Goal: Ask a question: Seek information or help from site administrators or community

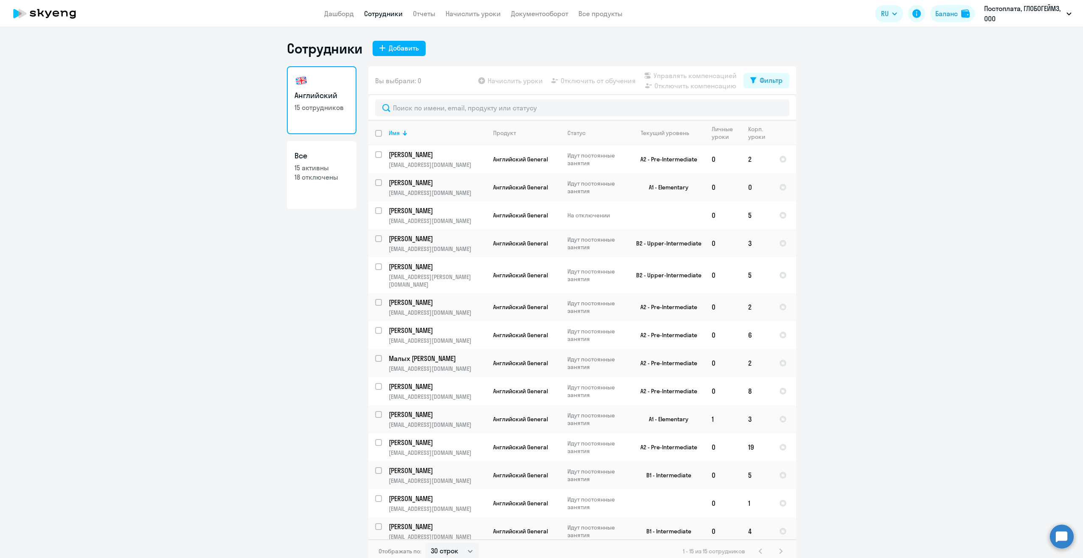
select select "30"
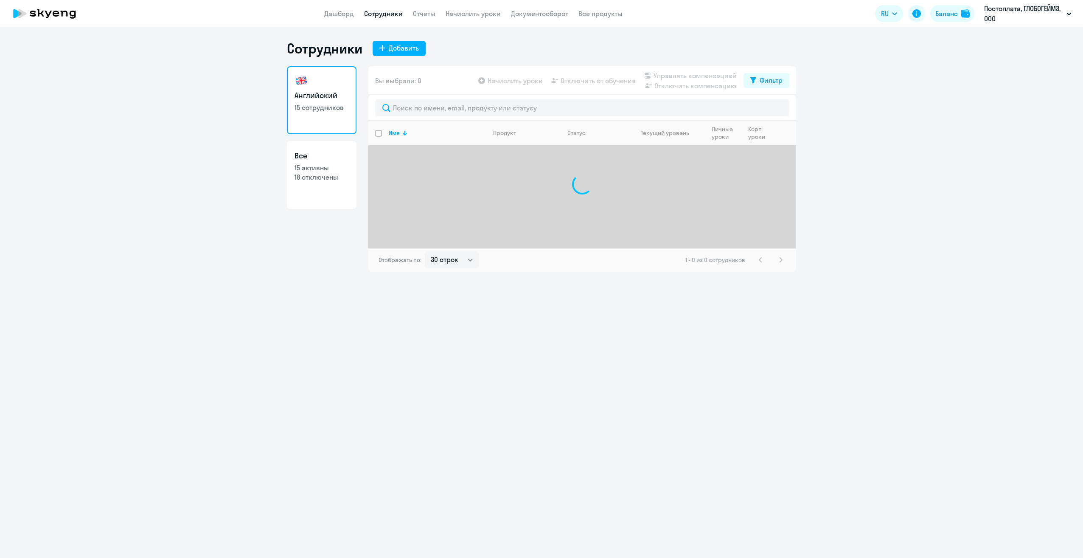
select select "30"
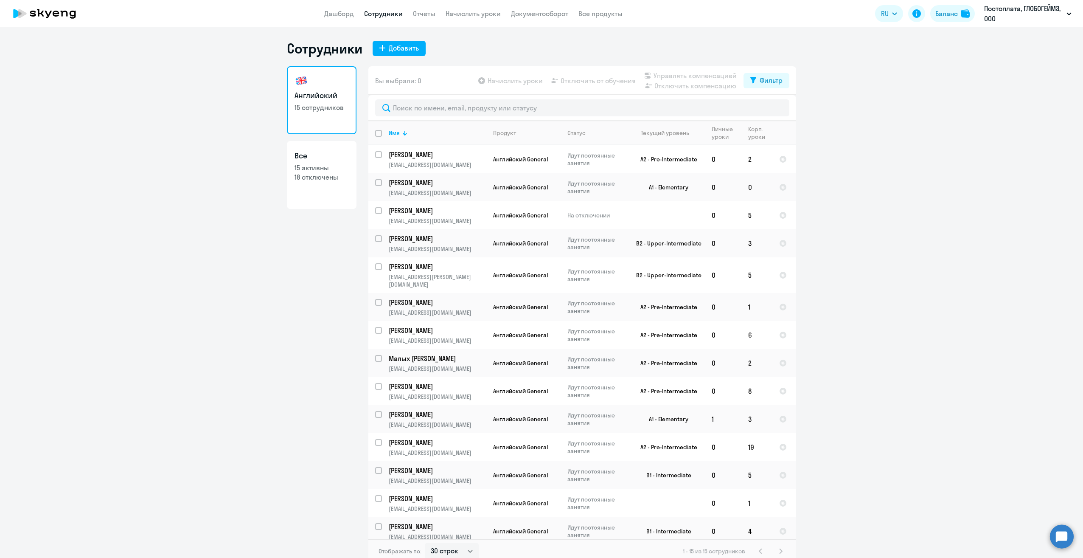
click at [1065, 535] on circle at bounding box center [1062, 536] width 24 height 24
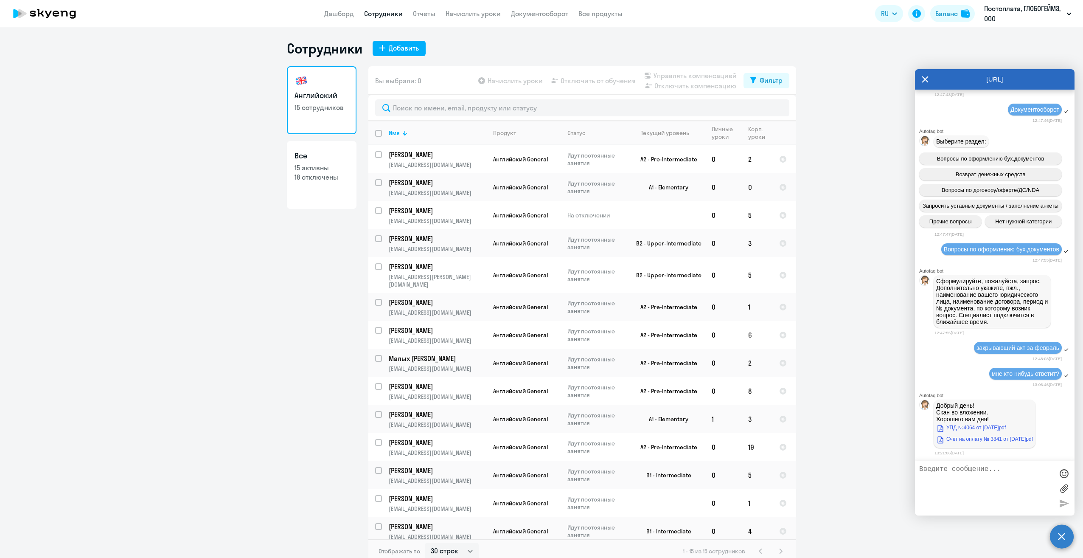
scroll to position [4114, 0]
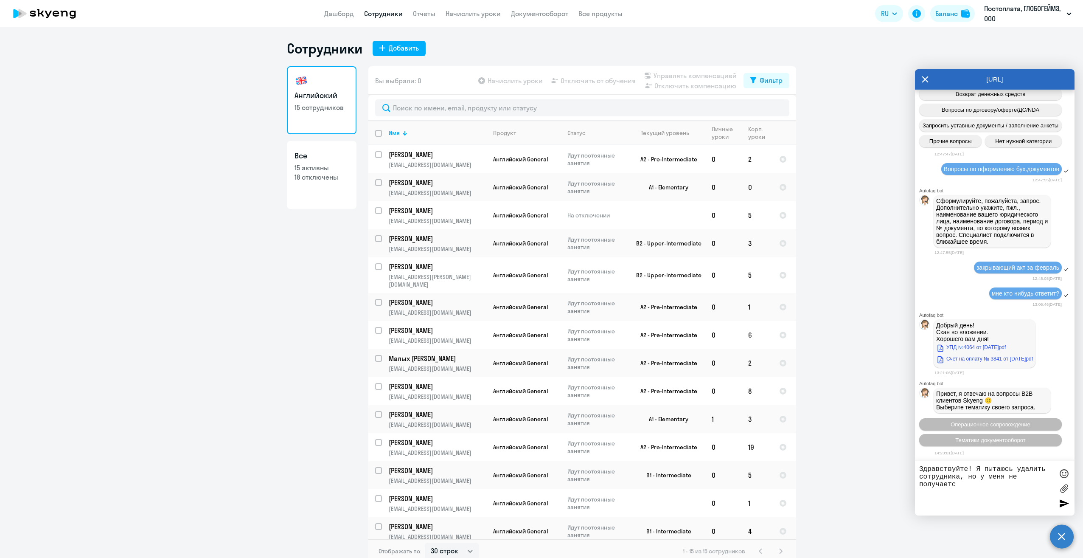
type textarea "Здравствуйте! Я пытаюсь удалить сотрудника, но у меня не получается"
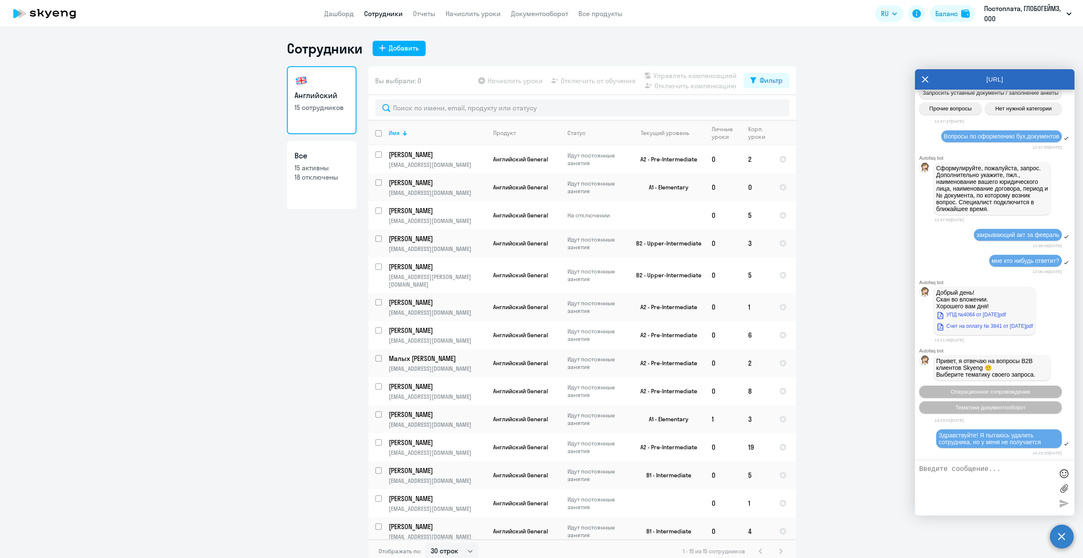
scroll to position [4213, 0]
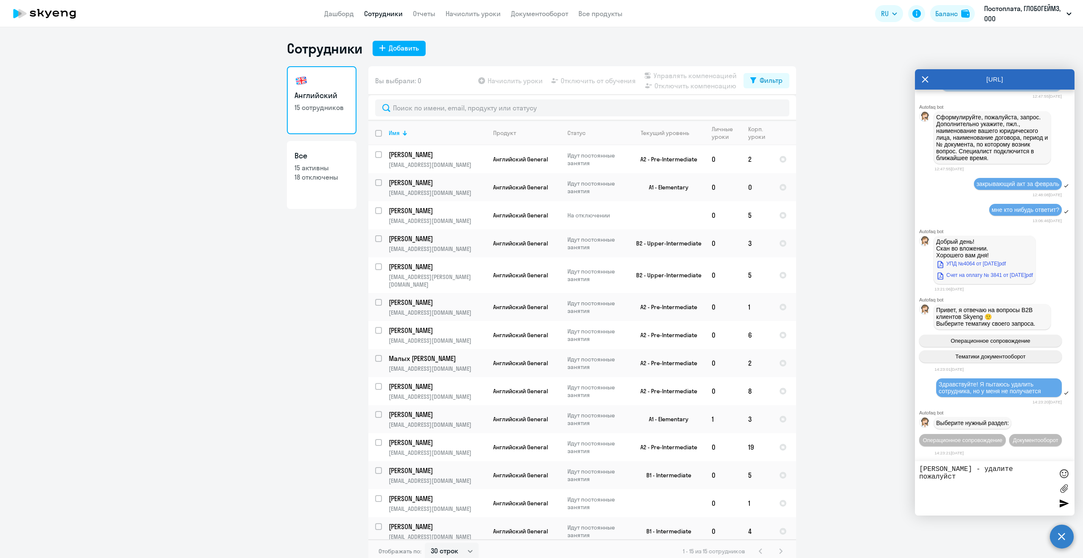
type textarea "[PERSON_NAME] - удалите пожалуйста"
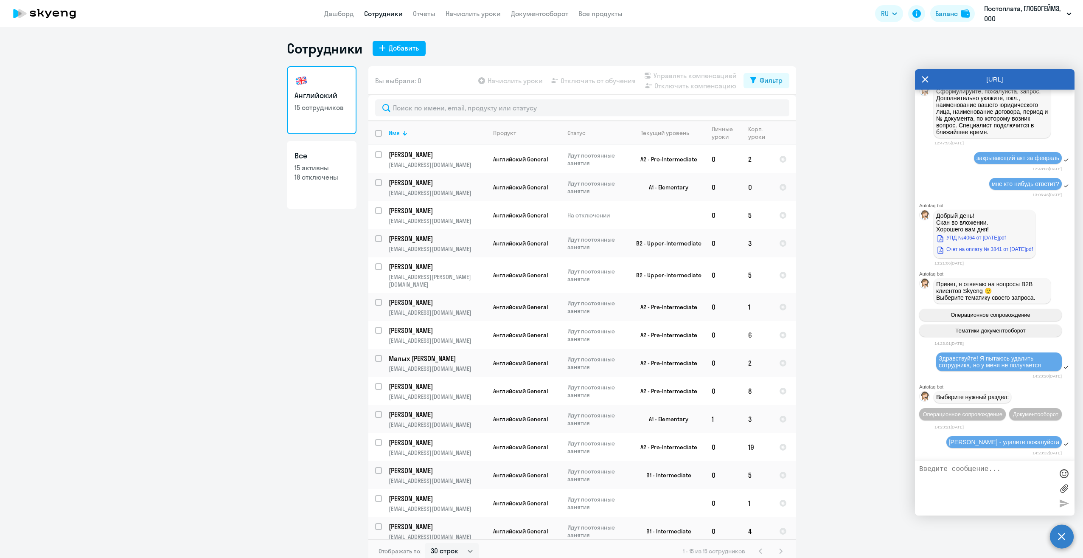
scroll to position [4312, 0]
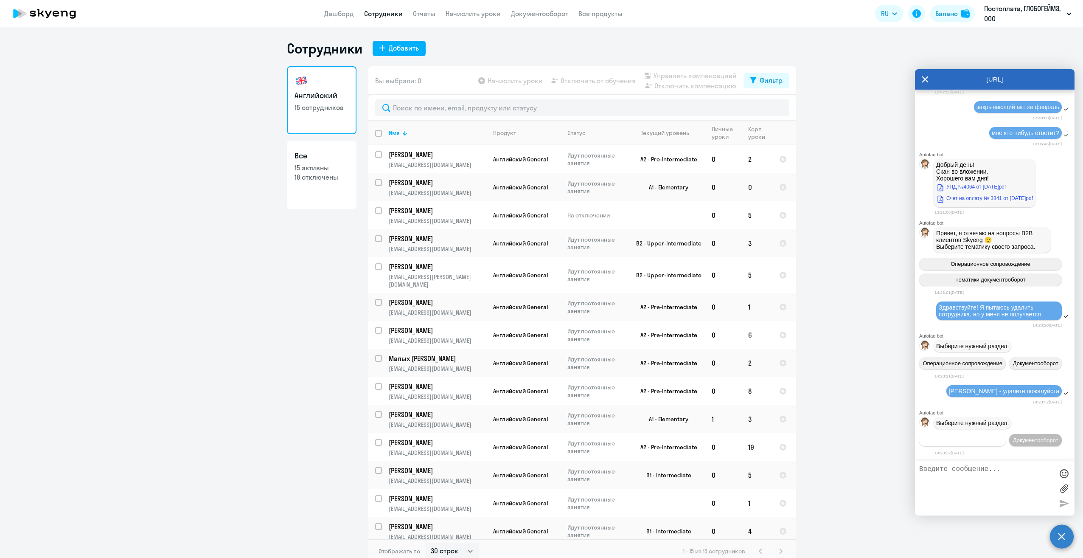
click at [976, 437] on span "Операционное сопровождение" at bounding box center [963, 440] width 80 height 6
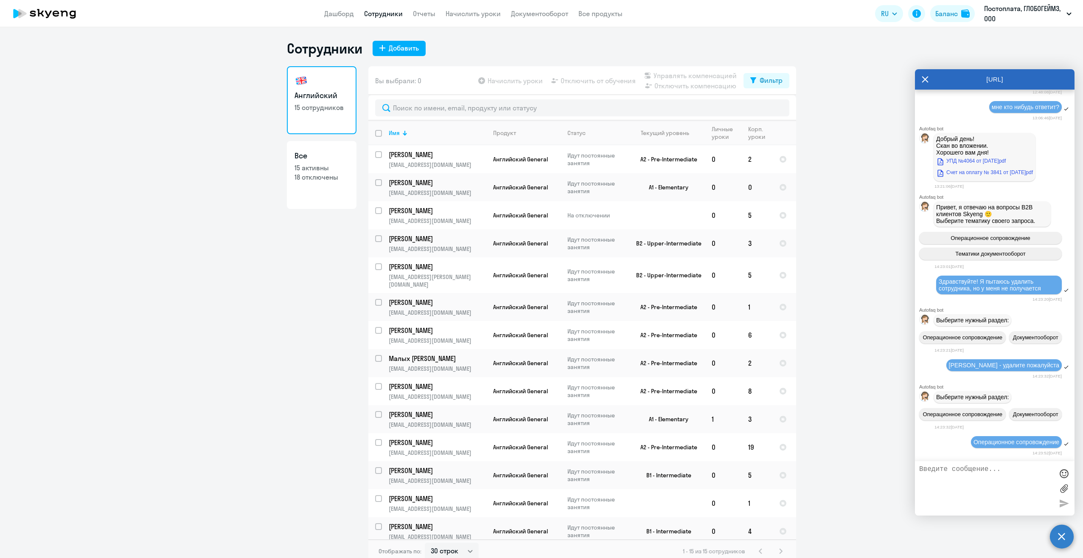
scroll to position [4405, 0]
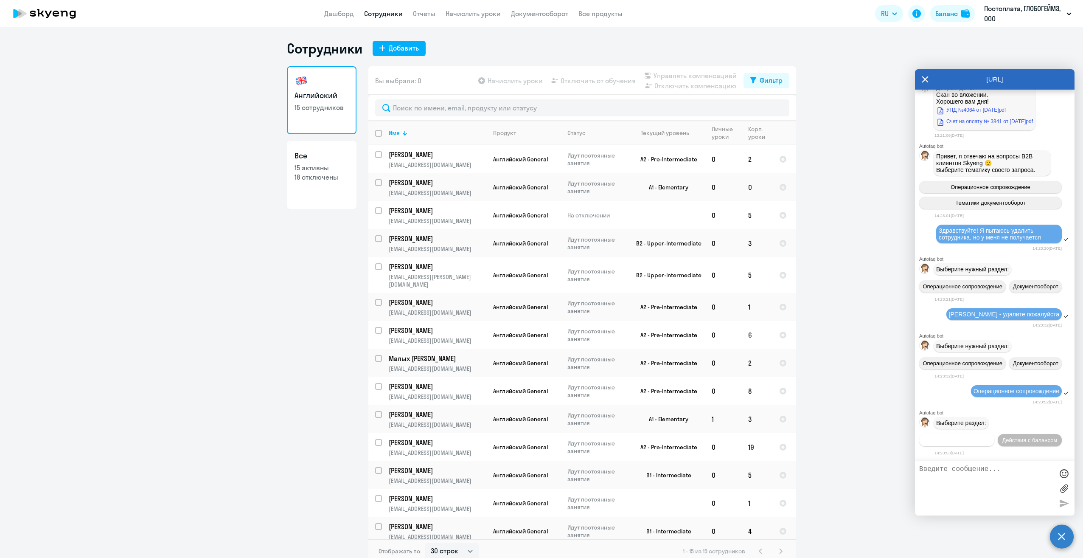
click at [990, 437] on span "Действия по сотрудникам" at bounding box center [957, 440] width 66 height 6
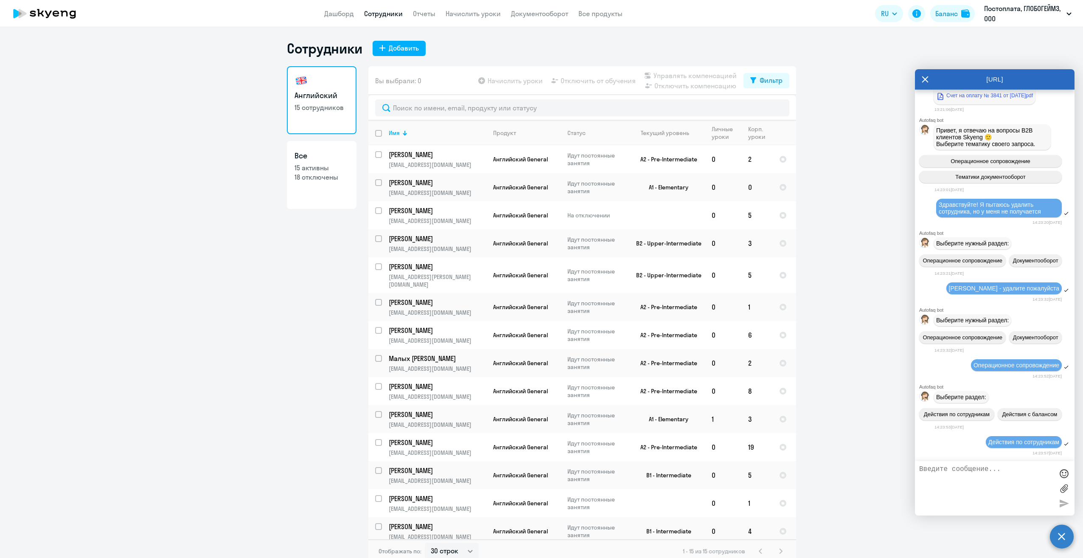
scroll to position [4530, 0]
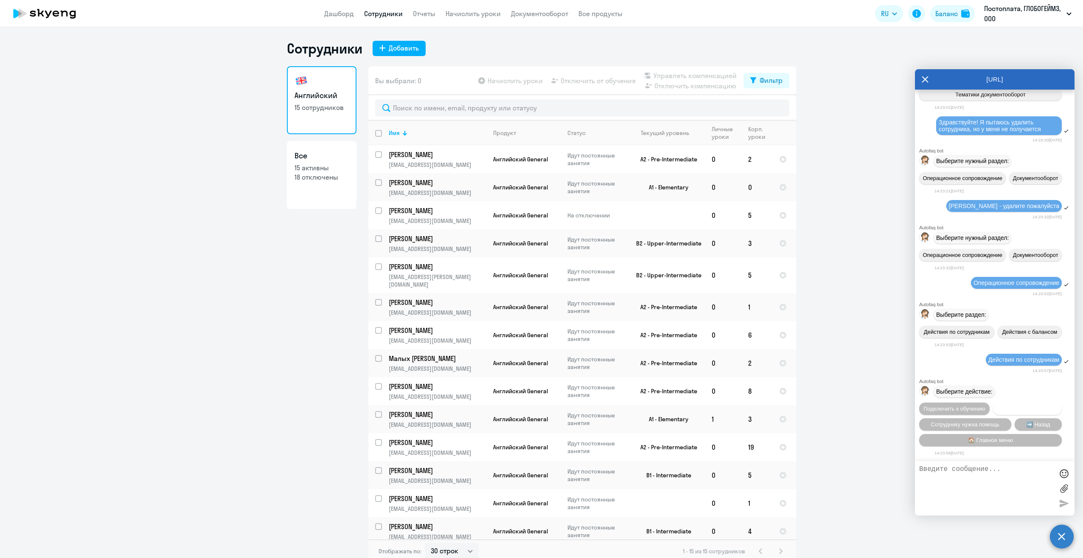
click at [998, 407] on span "Отключить от обучения" at bounding box center [1028, 408] width 60 height 6
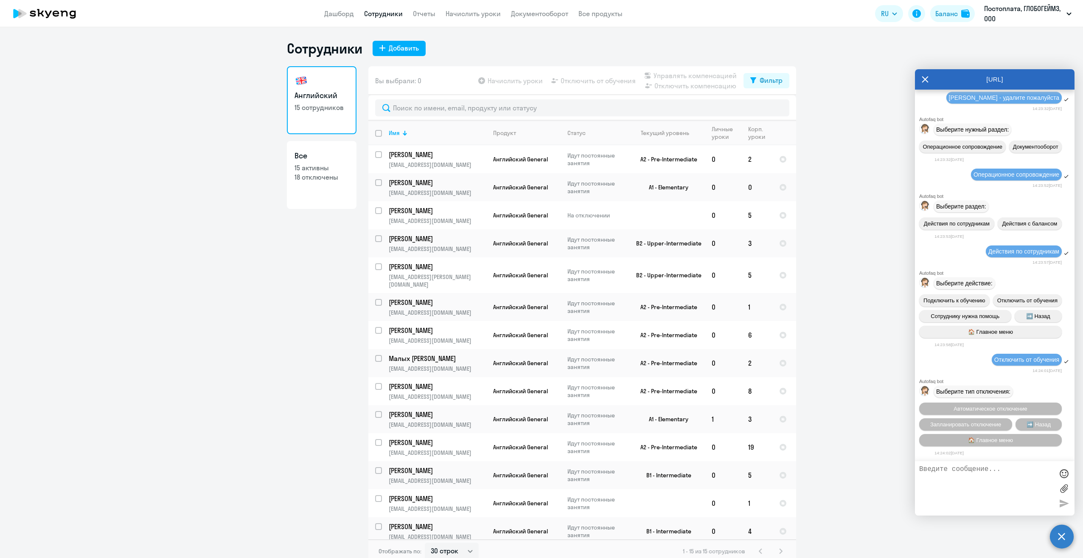
scroll to position [4640, 0]
click at [986, 405] on span "Автоматическое отключение" at bounding box center [990, 408] width 73 height 6
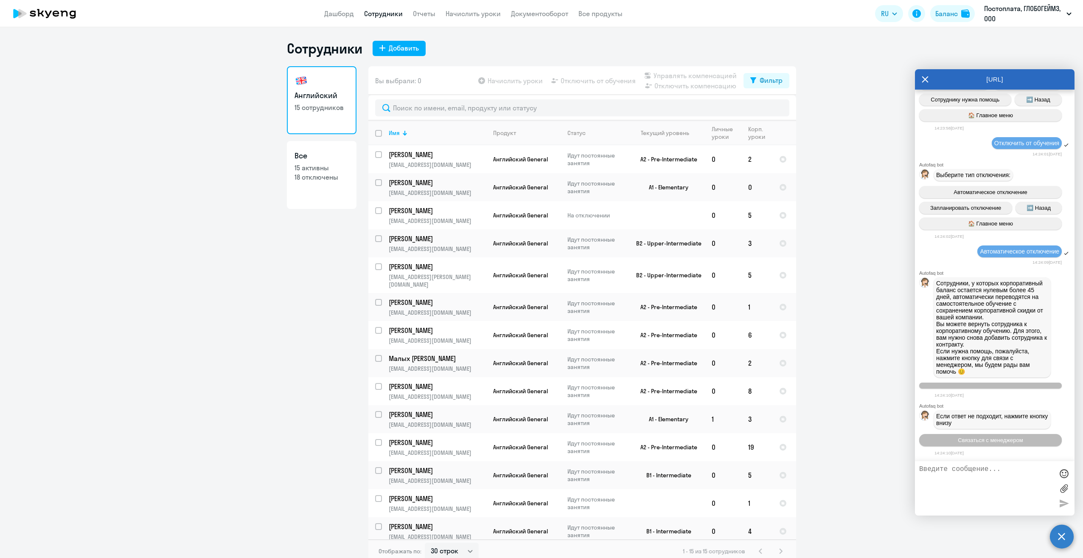
scroll to position [4865, 0]
click at [989, 441] on span "Связаться с менеджером" at bounding box center [990, 440] width 65 height 6
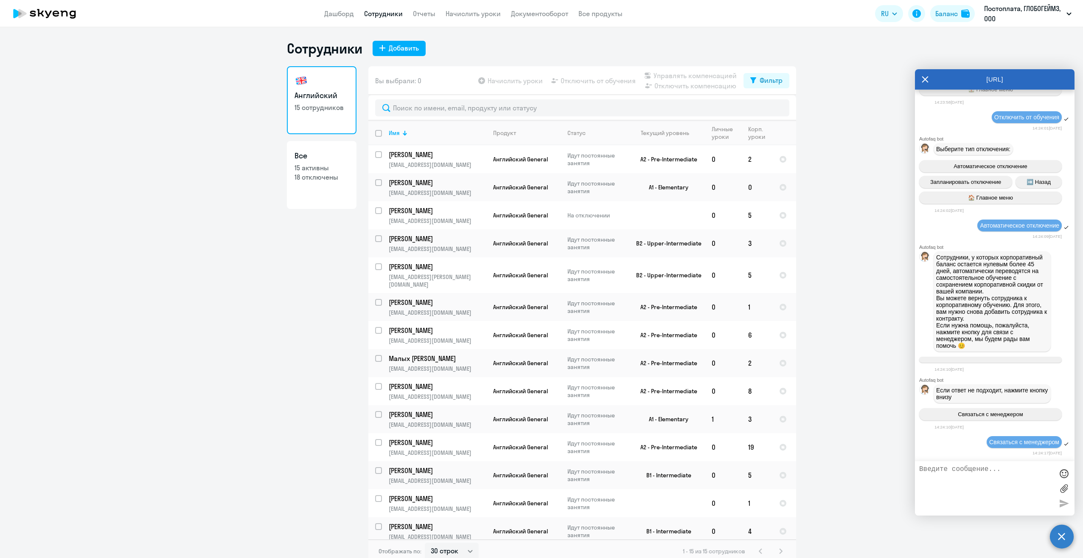
scroll to position [4946, 0]
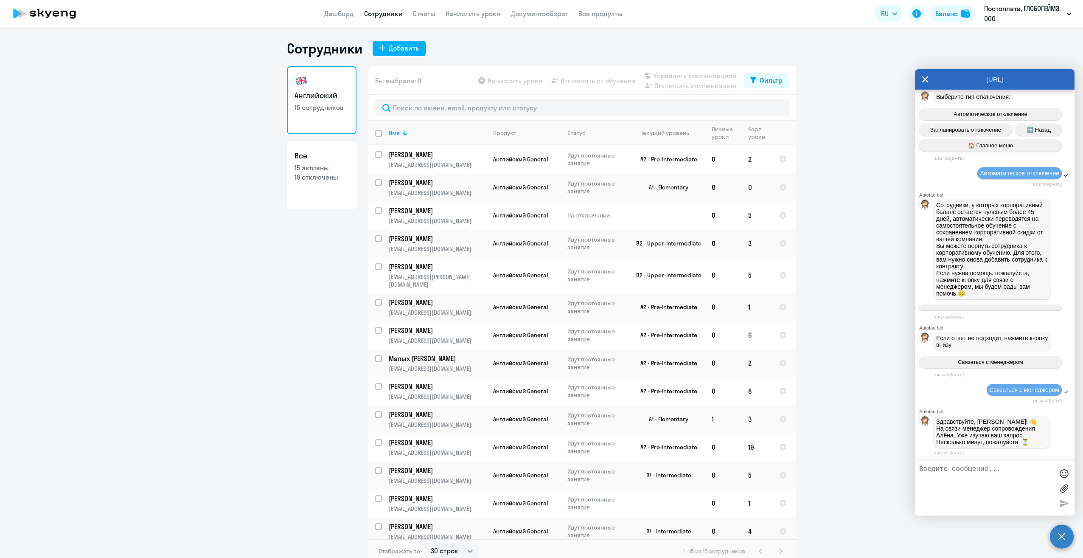
click at [864, 395] on ng-component "Сотрудники Добавить Английский 15 сотрудников Все 15 активны 18 отключены Вы вы…" at bounding box center [541, 301] width 1083 height 523
